Goal: Information Seeking & Learning: Check status

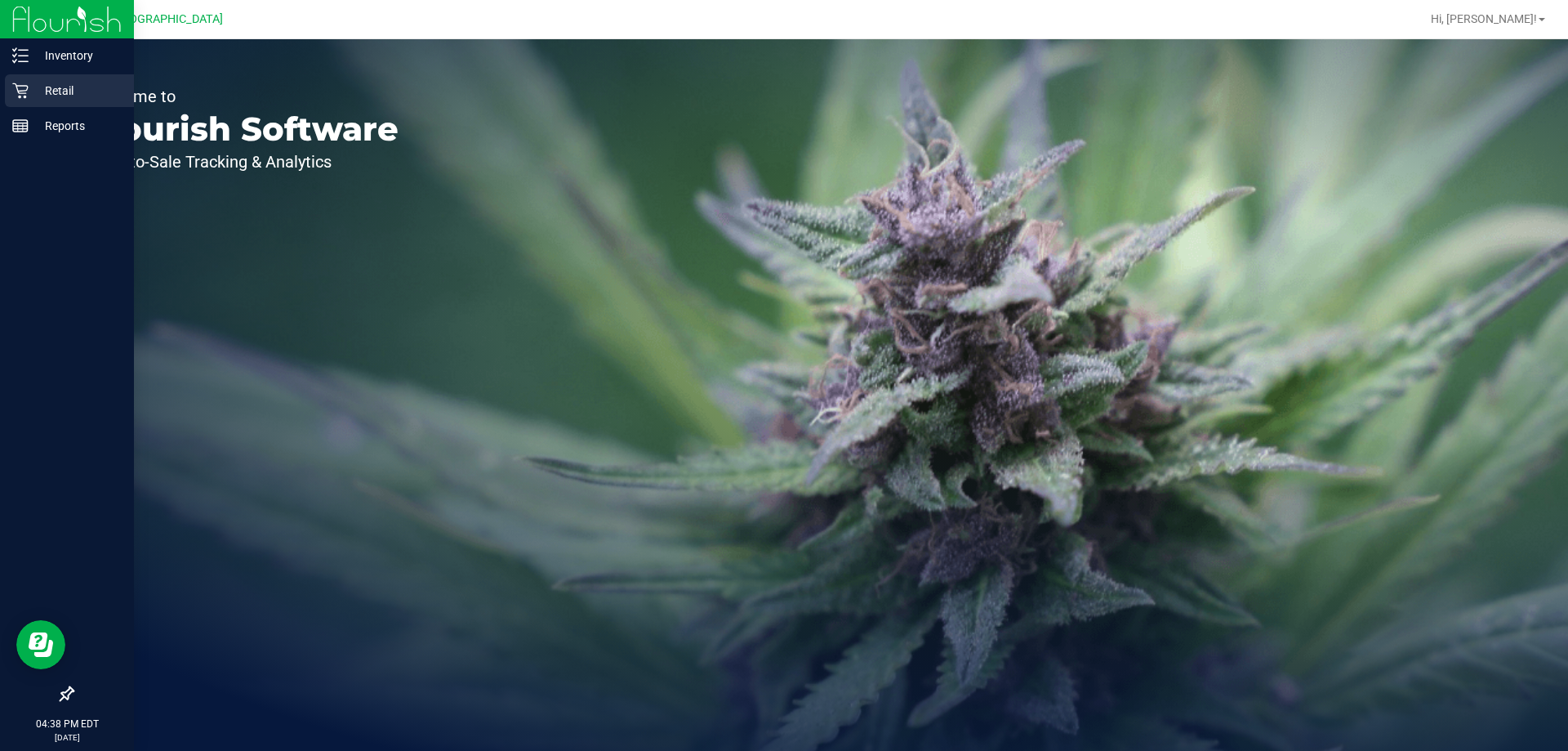
click at [85, 86] on p "Retail" at bounding box center [77, 90] width 98 height 20
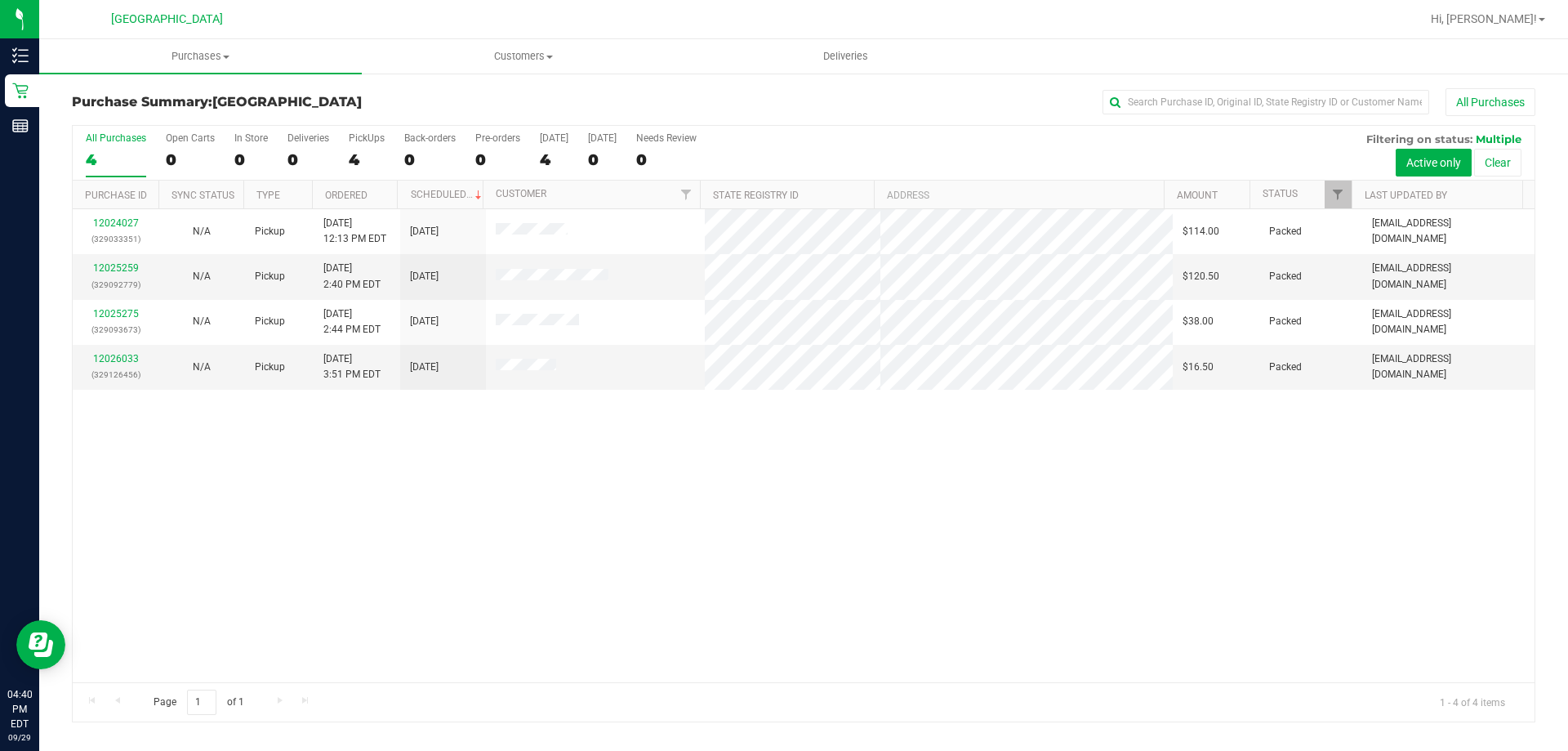
click at [748, 473] on div "12024027 (329033351) N/A Pickup [DATE] 12:13 PM EDT 9/29/2025 $114.00 Packed [E…" at bounding box center [803, 445] width 1462 height 473
click at [801, 559] on div "12024027 (329033351) N/A Pickup [DATE] 12:13 PM EDT 9/29/2025 $114.00 Packed [E…" at bounding box center [803, 445] width 1462 height 473
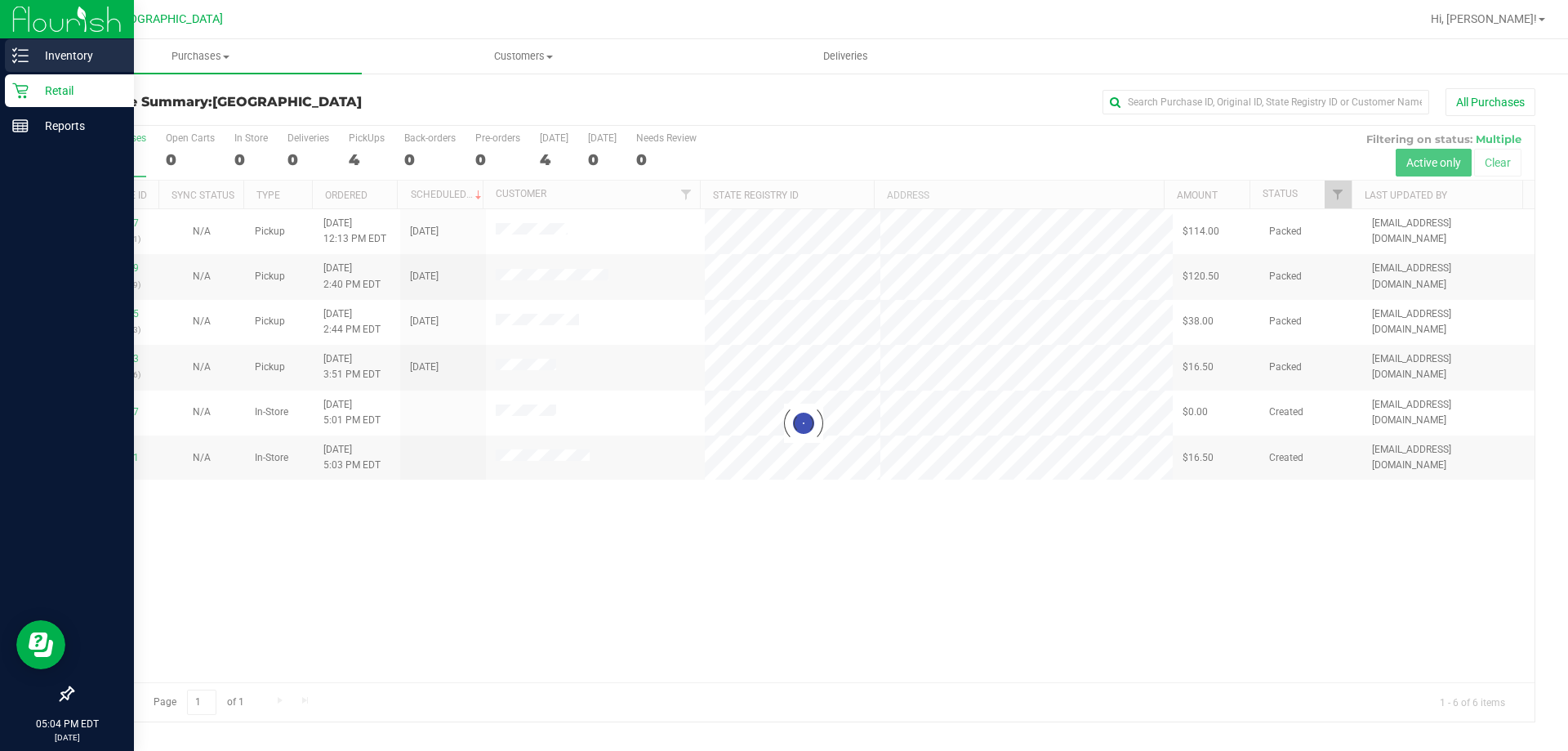
click at [64, 58] on p "Inventory" at bounding box center [77, 55] width 98 height 20
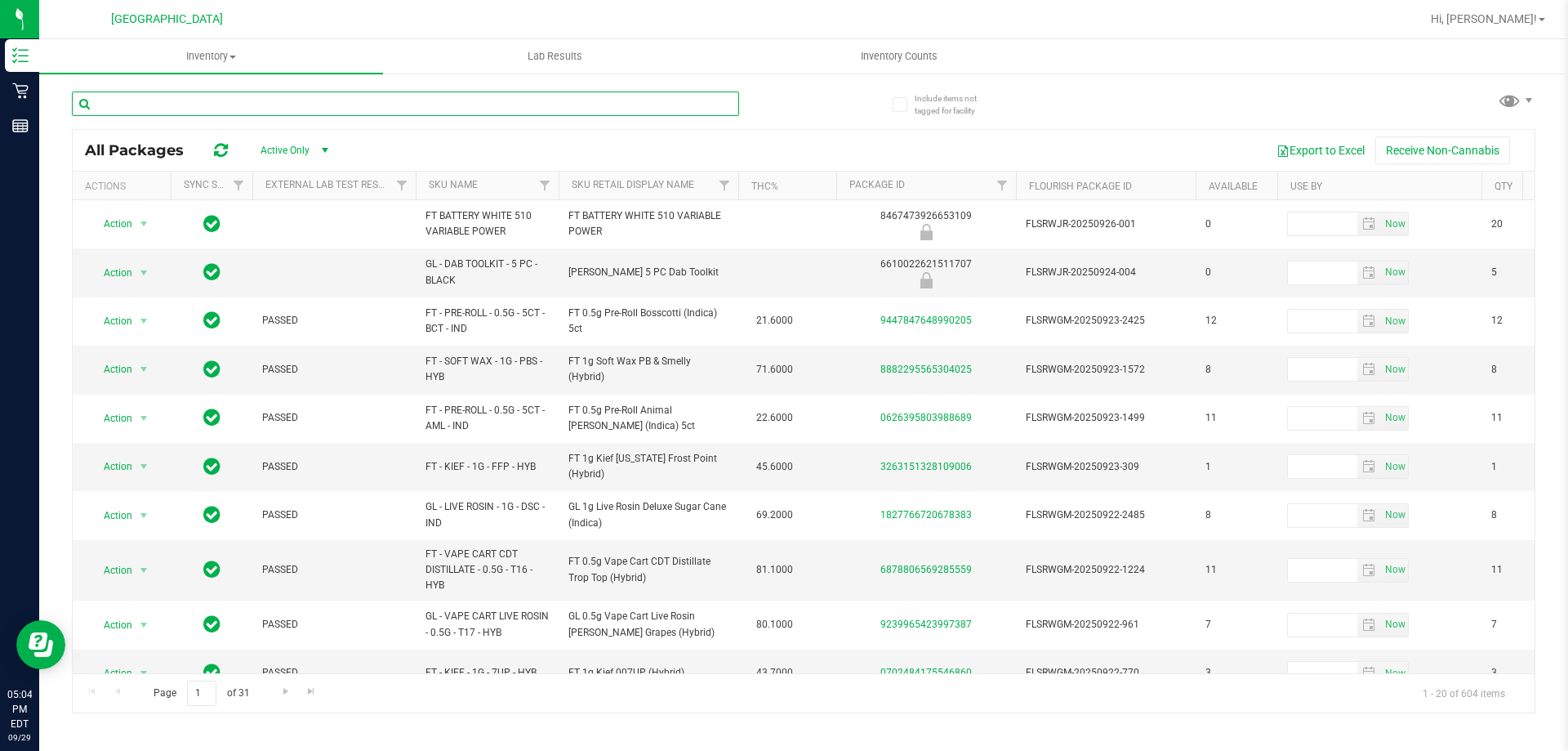
click at [434, 109] on input "text" at bounding box center [405, 103] width 667 height 24
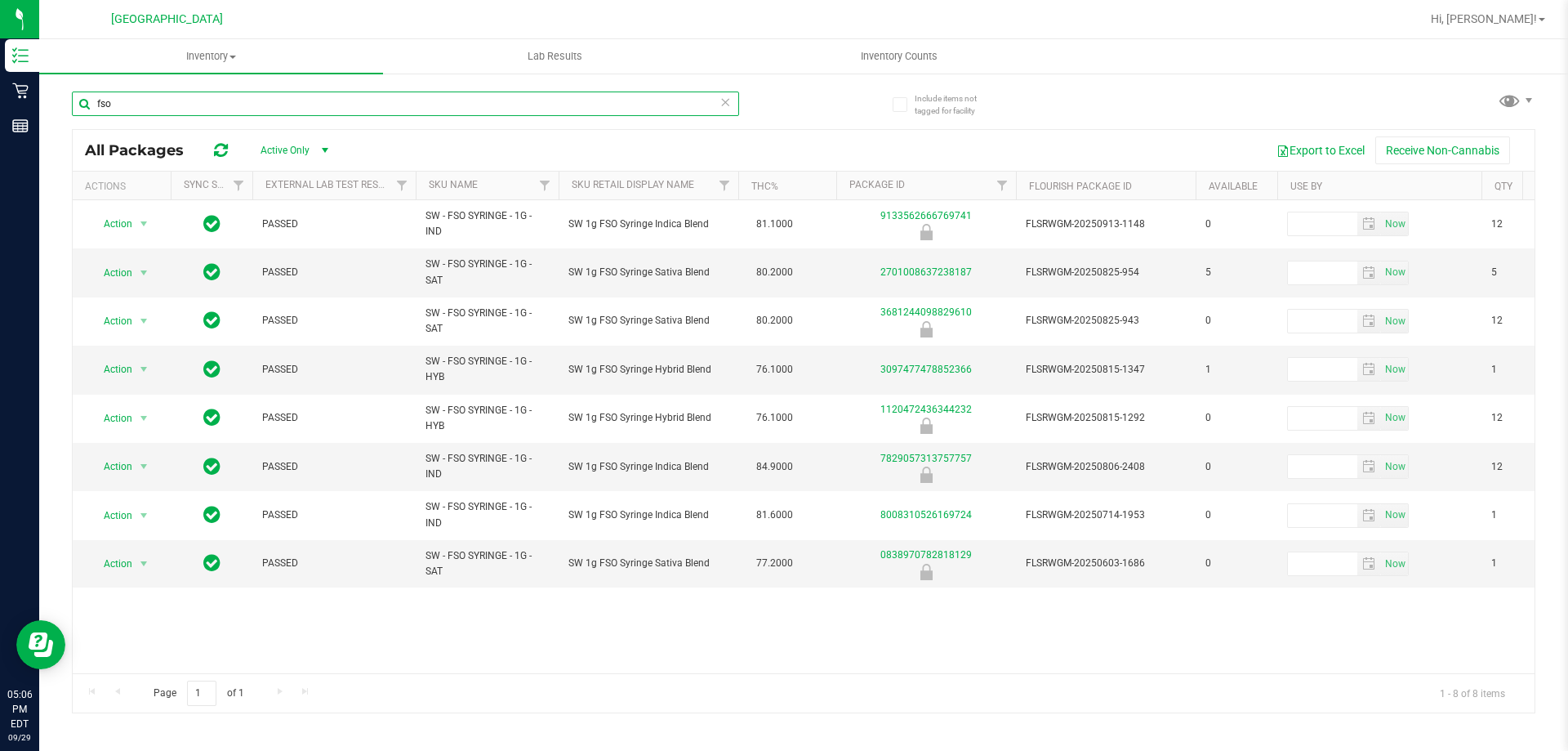
click at [270, 107] on input "fso" at bounding box center [405, 103] width 667 height 24
type input "fso1-AUG25ABP01-0911"
click at [726, 100] on icon at bounding box center [725, 100] width 11 height 20
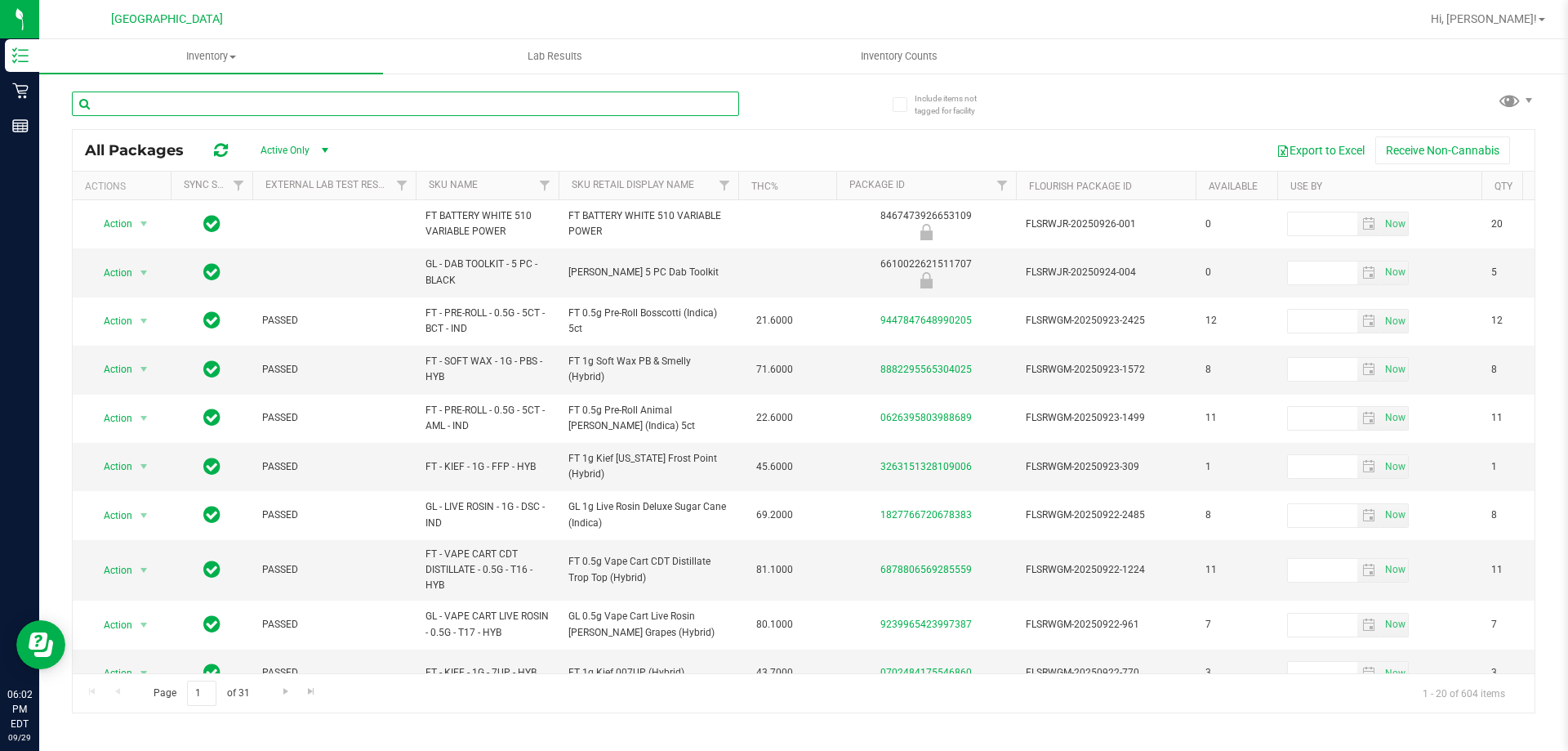
click at [348, 112] on input "text" at bounding box center [405, 103] width 667 height 24
click at [380, 113] on input "text" at bounding box center [405, 103] width 667 height 24
click at [233, 99] on input "text" at bounding box center [405, 103] width 667 height 24
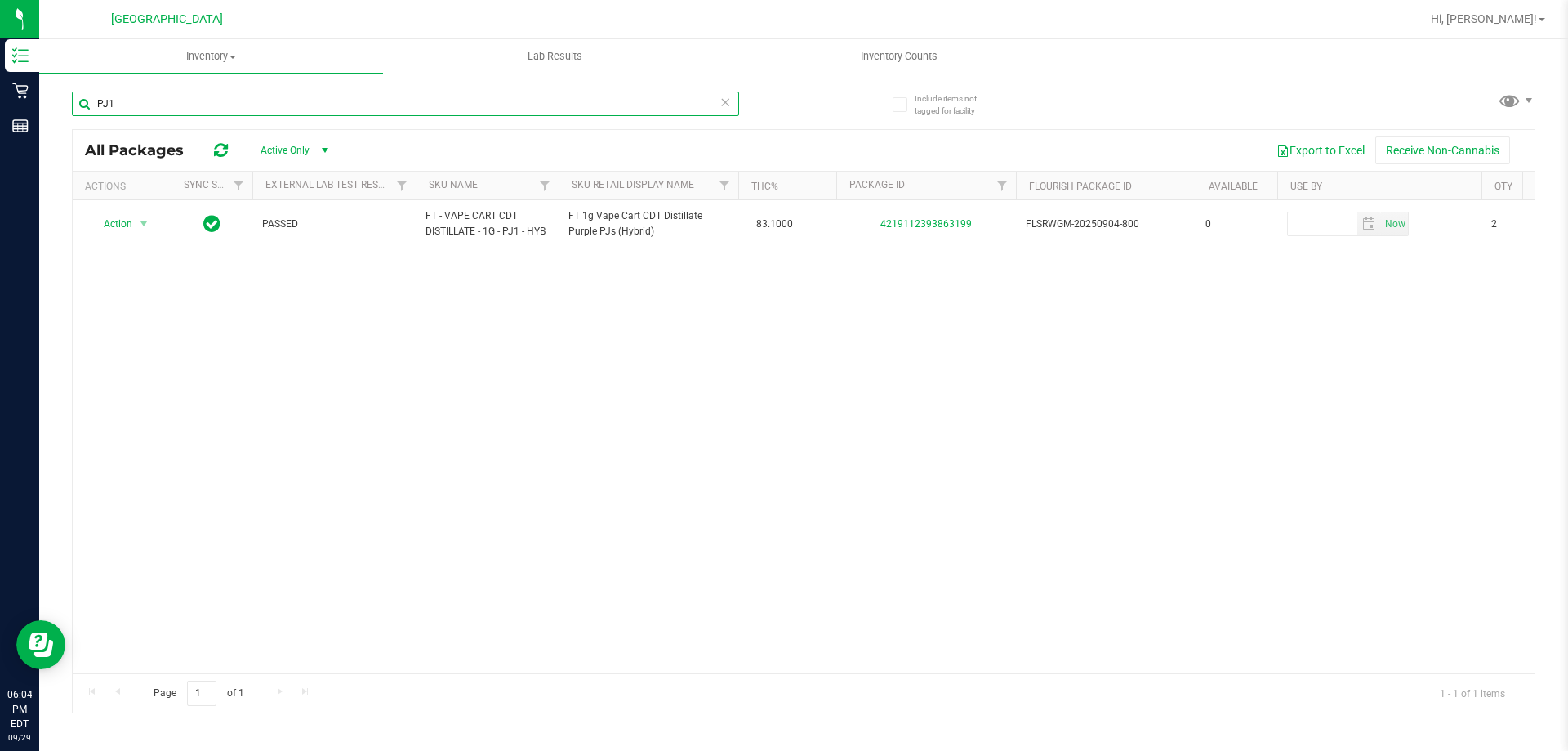
click at [283, 115] on input "PJ1" at bounding box center [405, 103] width 667 height 24
type input "P"
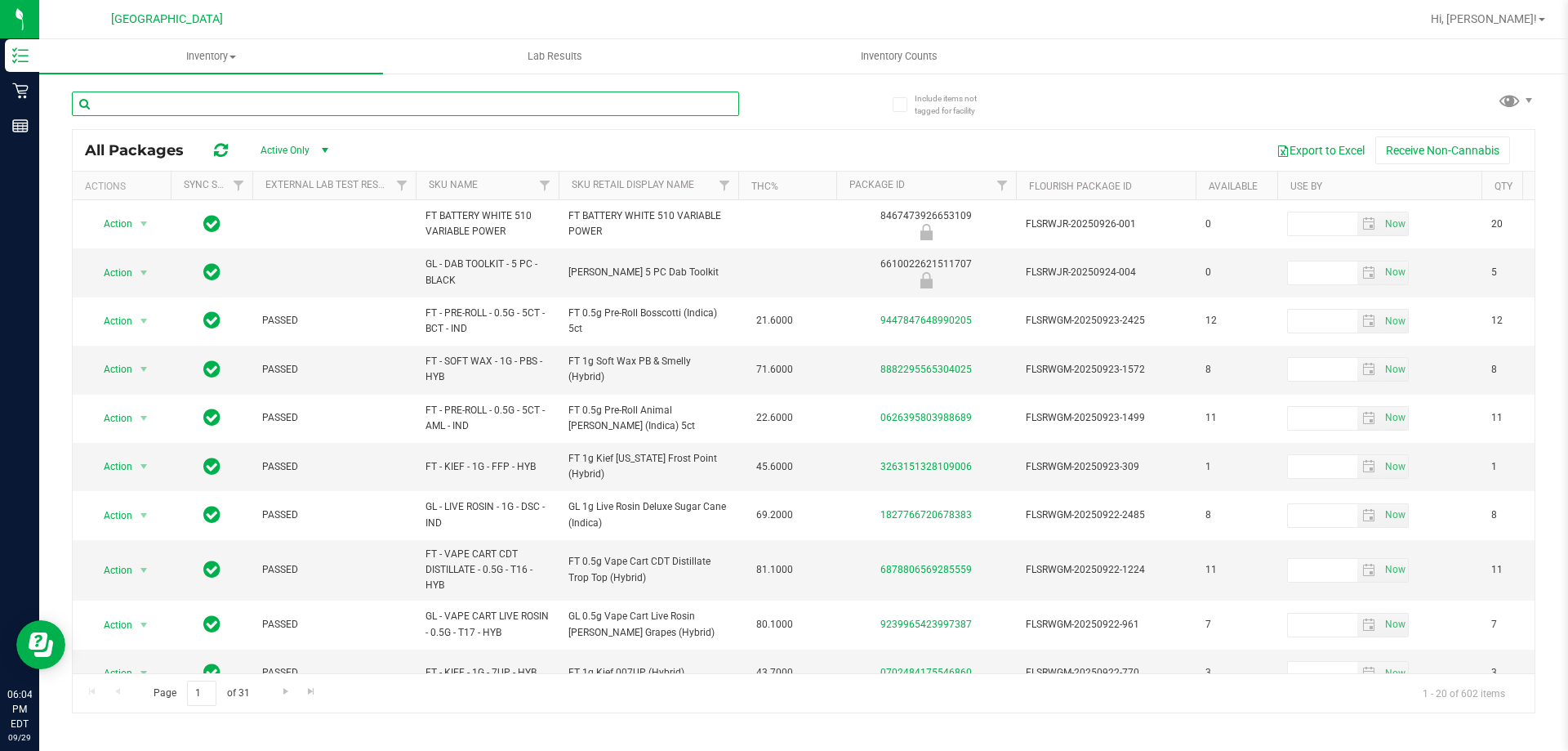
click at [372, 103] on input "text" at bounding box center [405, 103] width 667 height 24
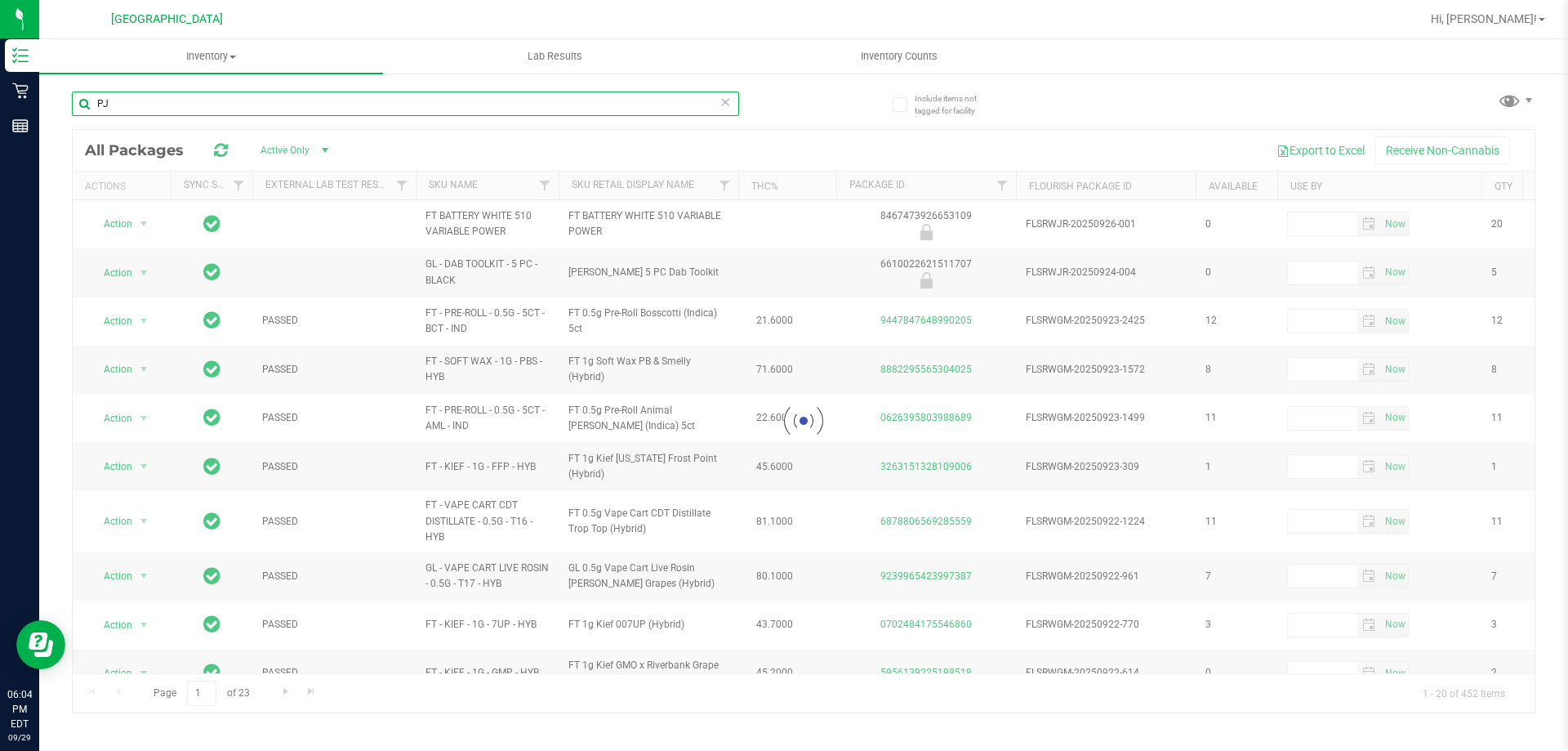
type input "P"
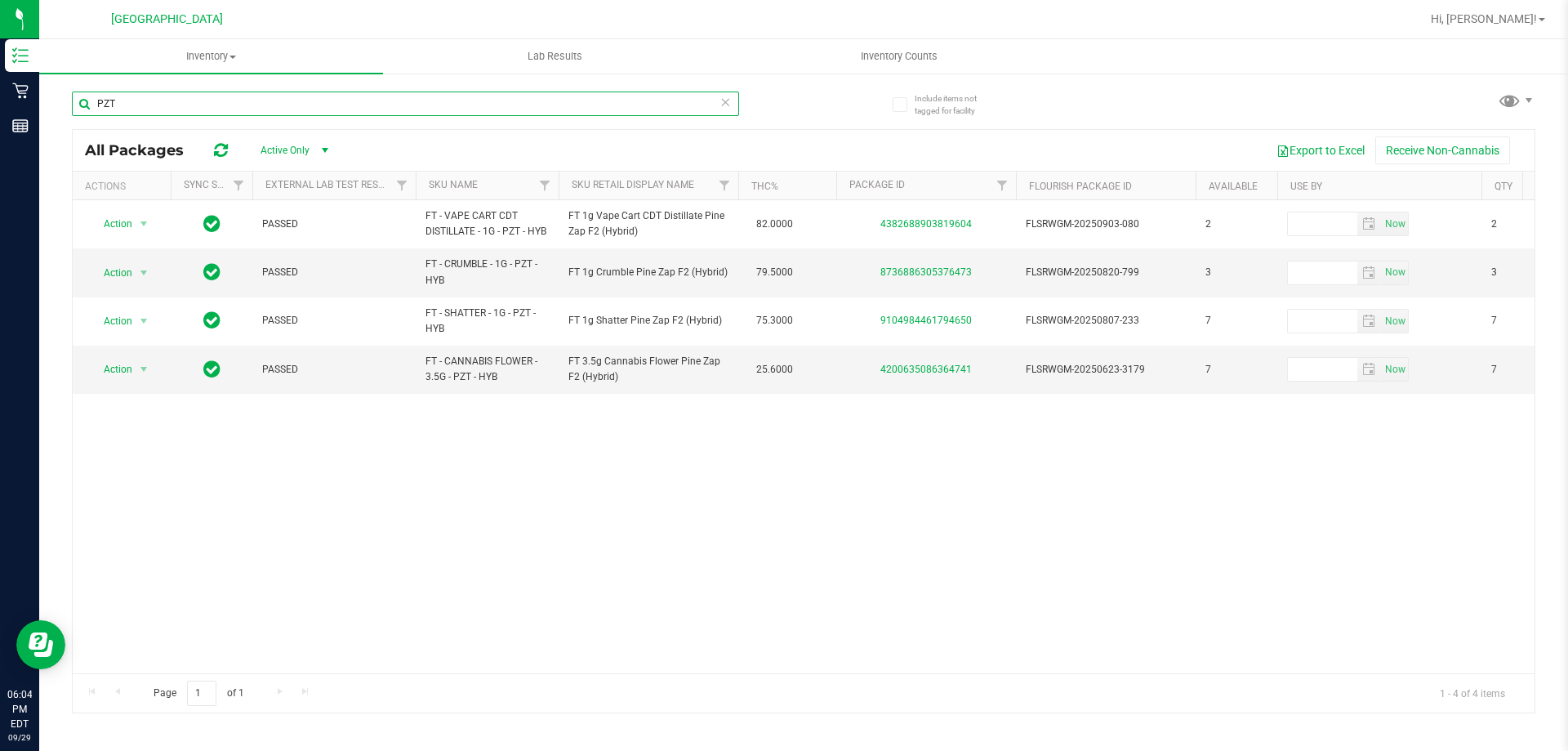
type input "PZT"
